Goal: Task Accomplishment & Management: Complete application form

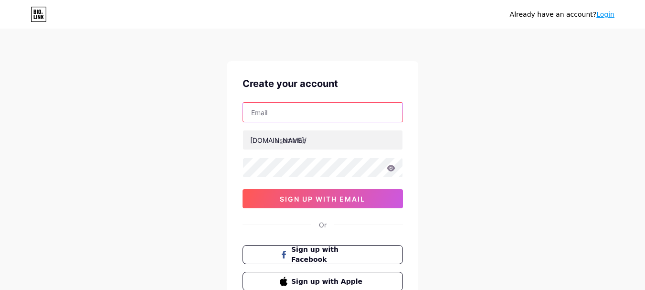
click at [279, 111] on input "text" at bounding box center [323, 112] width 160 height 19
paste input "[EMAIL_ADDRESS][DOMAIN_NAME]"
type input "[EMAIL_ADDRESS][DOMAIN_NAME]"
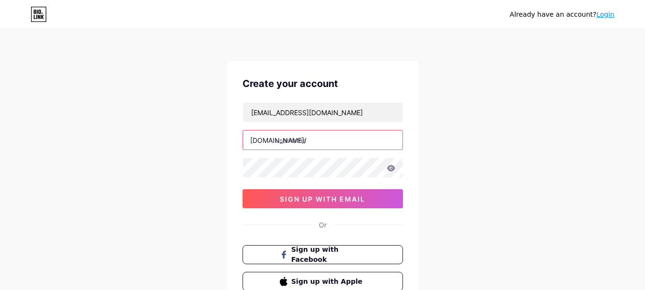
click at [291, 136] on input "text" at bounding box center [323, 139] width 160 height 19
type input "dwarkacallgirl"
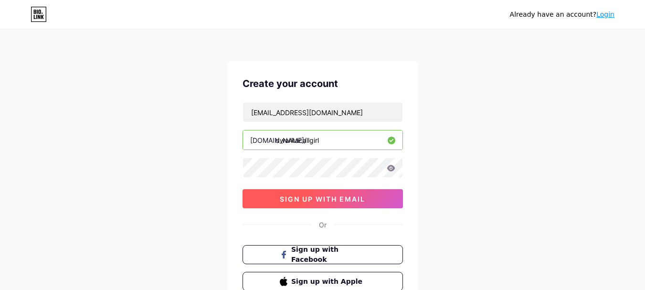
click at [301, 192] on button "sign up with email" at bounding box center [323, 198] width 160 height 19
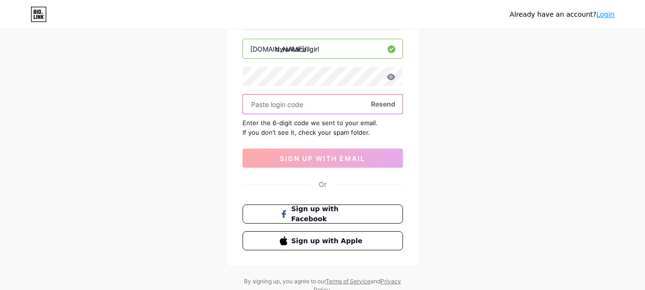
scroll to position [96, 0]
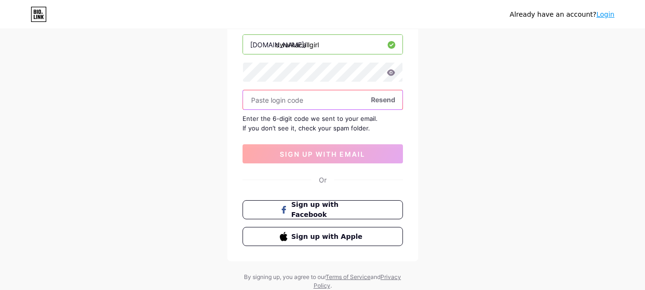
click at [313, 101] on input "text" at bounding box center [323, 99] width 160 height 19
paste input "740458"
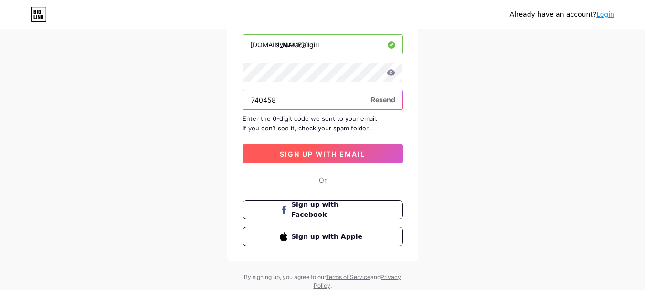
type input "740458"
click at [309, 150] on span "sign up with email" at bounding box center [322, 154] width 85 height 8
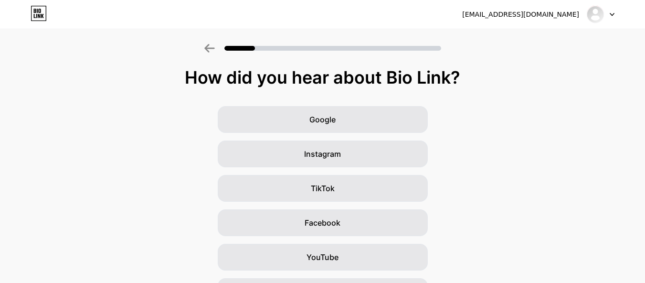
click at [215, 46] on icon at bounding box center [209, 48] width 11 height 9
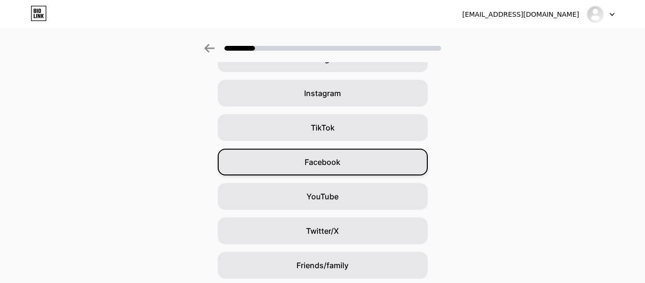
scroll to position [129, 0]
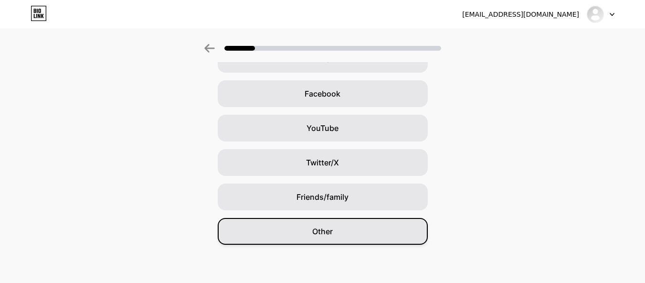
click at [358, 229] on div "Other" at bounding box center [323, 231] width 210 height 27
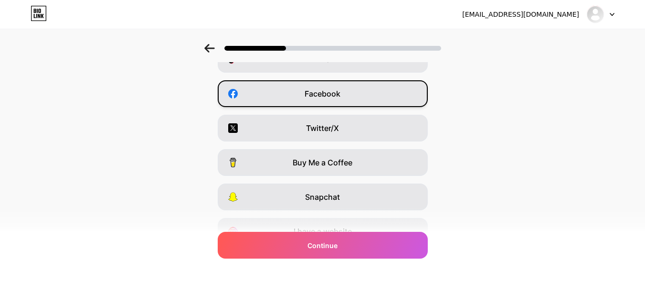
scroll to position [0, 0]
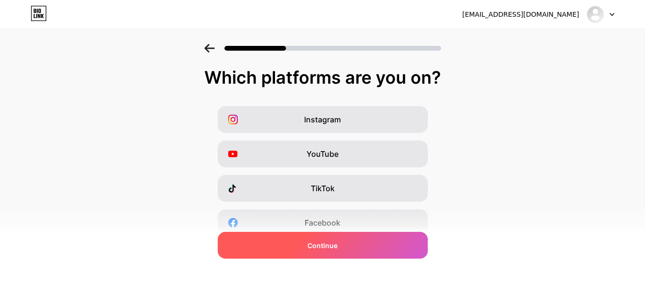
click at [357, 238] on div "Continue" at bounding box center [323, 245] width 210 height 27
click at [367, 247] on div "Continue" at bounding box center [323, 245] width 210 height 27
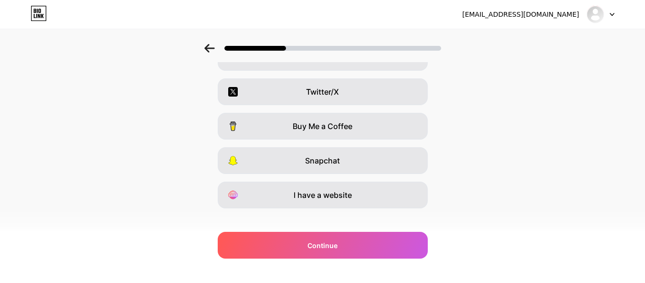
scroll to position [177, 0]
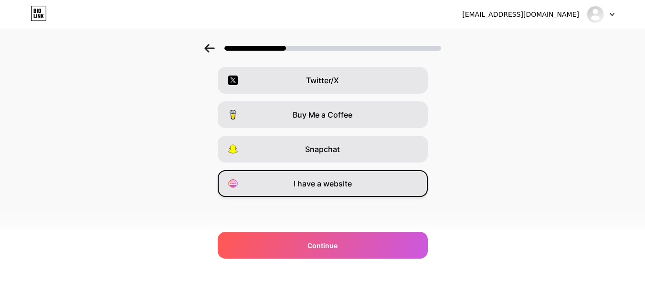
click at [382, 185] on div "I have a website" at bounding box center [323, 183] width 210 height 27
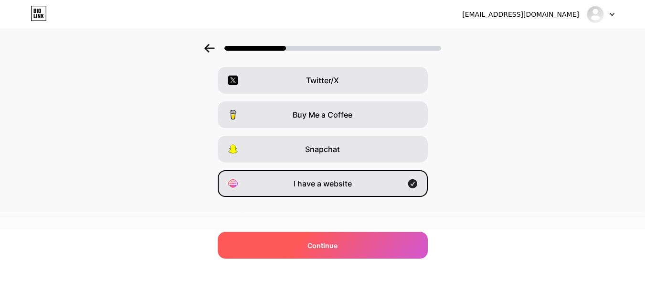
click at [375, 238] on div "Continue" at bounding box center [323, 245] width 210 height 27
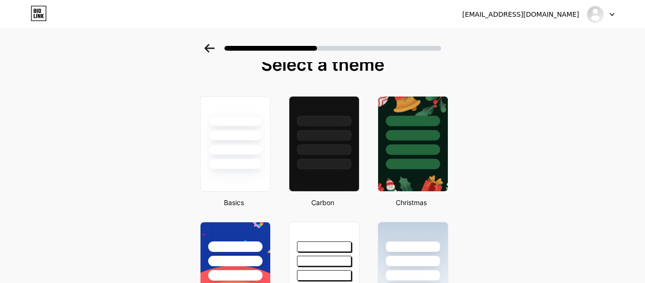
scroll to position [0, 0]
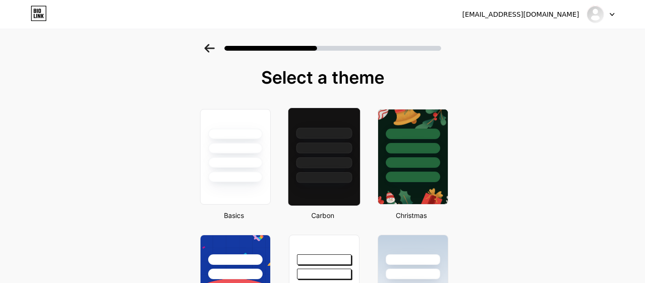
drag, startPoint x: 327, startPoint y: 157, endPoint x: 391, endPoint y: 158, distance: 63.5
click at [327, 158] on div at bounding box center [324, 162] width 56 height 11
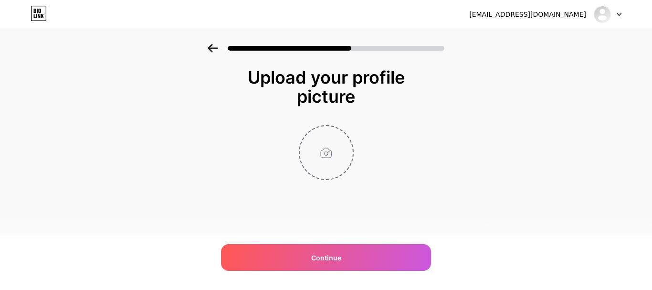
click at [328, 158] on input "file" at bounding box center [326, 152] width 53 height 53
type input "C:\fakepath\Dwarka-call-girls.jpg"
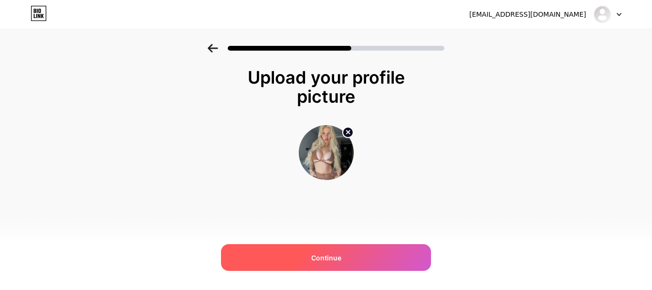
click at [340, 256] on span "Continue" at bounding box center [326, 258] width 30 height 10
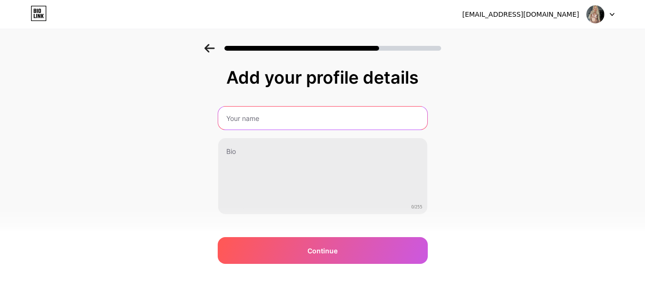
click at [304, 118] on input "text" at bounding box center [322, 118] width 209 height 23
paste input "Kanikamann"
type input "Kanikamann"
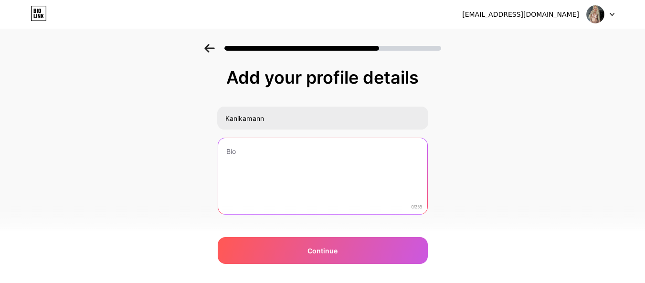
click at [268, 164] on textarea at bounding box center [322, 176] width 209 height 77
paste textarea "Hello, handsome hunk I'm Kanika Mann, an elegant 22-year-old Dwarka call girl a…"
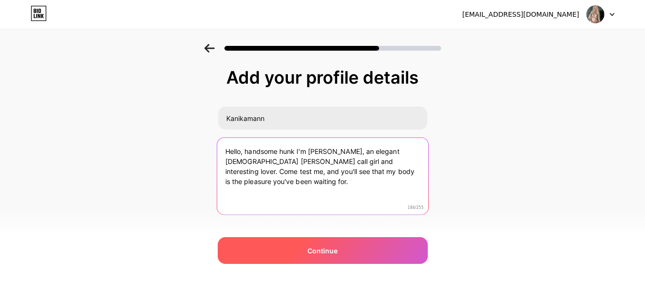
type textarea "Hello, handsome hunk I'm Kanika Mann, an elegant 22-year-old Dwarka call girl a…"
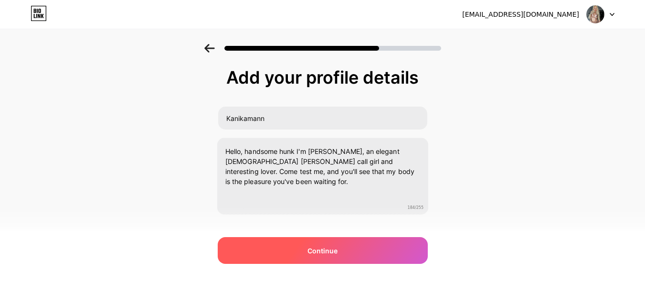
click at [319, 241] on div "Continue" at bounding box center [323, 250] width 210 height 27
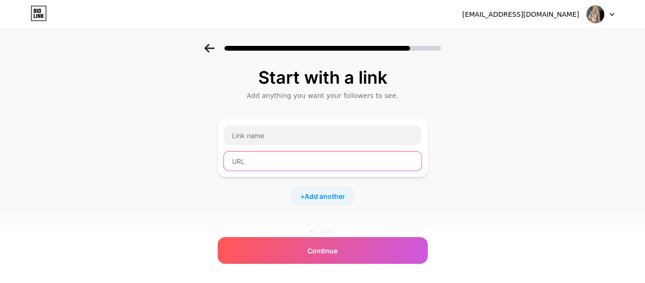
click at [279, 160] on input "text" at bounding box center [323, 160] width 198 height 19
paste input "https://www.callgirlsdwarka.in/"
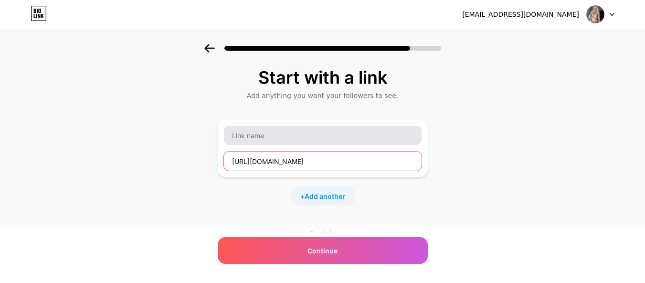
type input "https://www.callgirlsdwarka.in/"
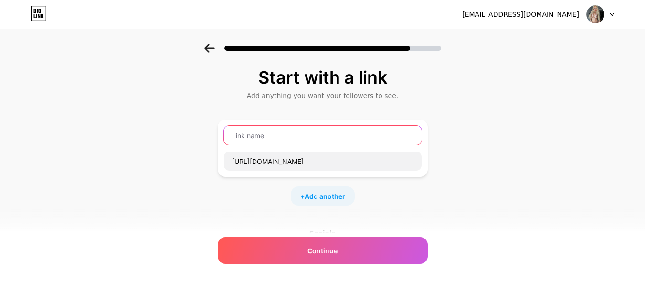
click at [253, 136] on input "text" at bounding box center [323, 135] width 198 height 19
type input "S"
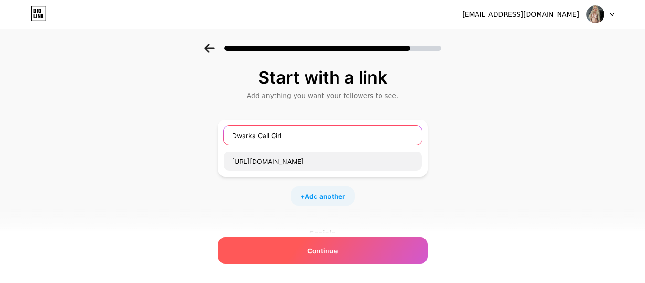
type input "Dwarka Call Girl"
click at [334, 248] on span "Continue" at bounding box center [323, 250] width 30 height 10
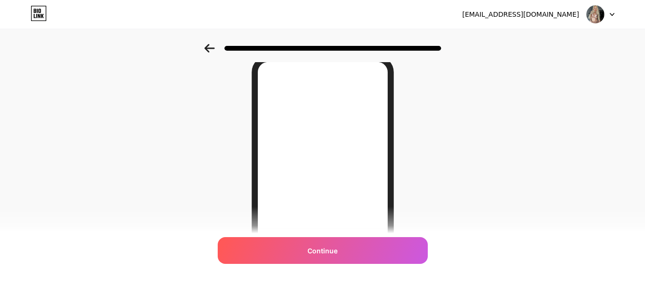
scroll to position [96, 0]
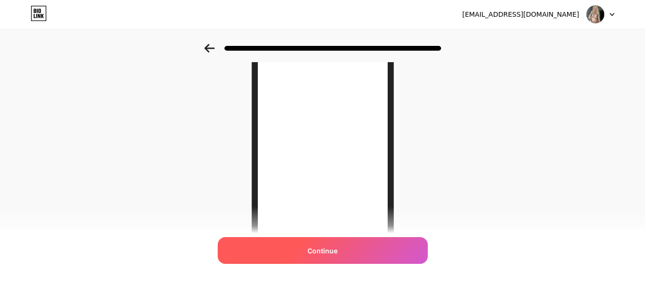
click at [356, 250] on div "Continue" at bounding box center [323, 250] width 210 height 27
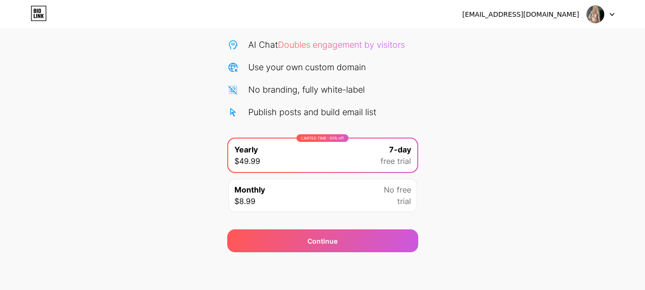
scroll to position [95, 0]
click at [605, 17] on div at bounding box center [601, 14] width 28 height 17
